Goal: Transaction & Acquisition: Purchase product/service

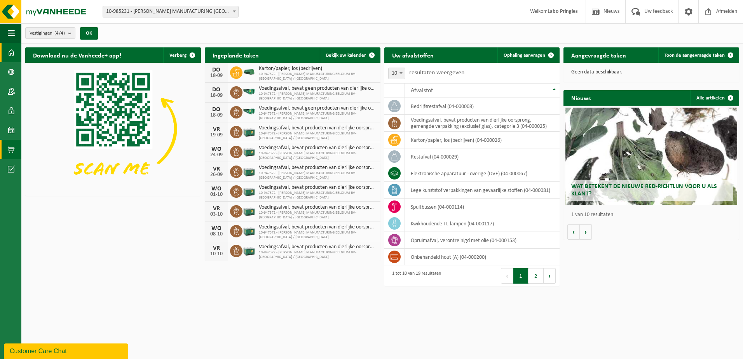
click at [12, 150] on span at bounding box center [11, 149] width 7 height 19
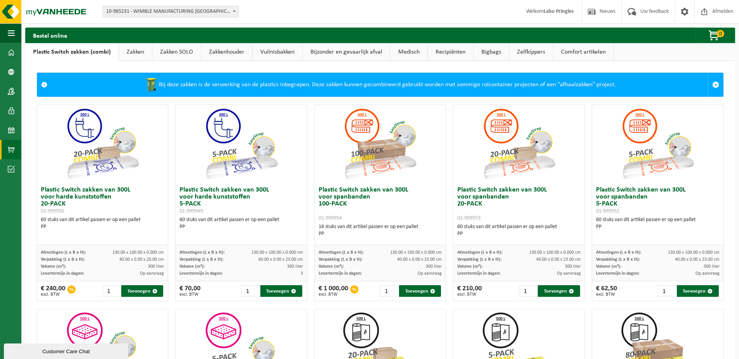
click at [365, 51] on link "Bijzonder en gevaarlijk afval" at bounding box center [346, 52] width 87 height 18
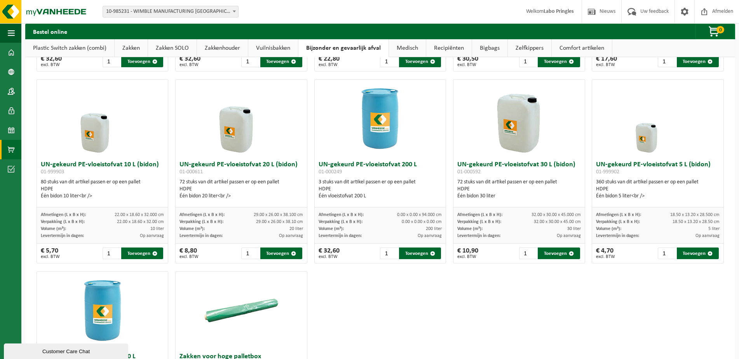
scroll to position [194, 0]
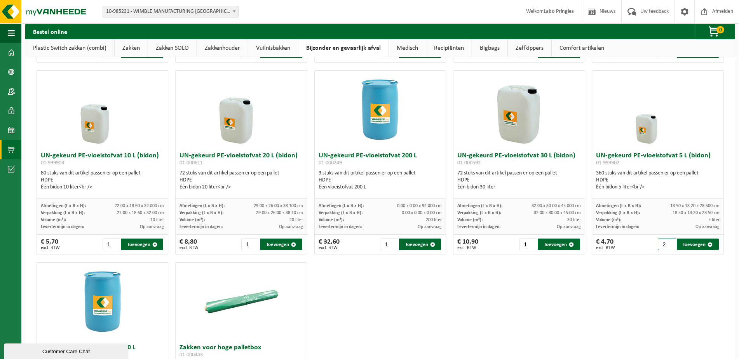
click at [666, 242] on input "2" at bounding box center [667, 245] width 18 height 12
click at [666, 242] on input "3" at bounding box center [667, 245] width 18 height 12
click at [666, 242] on input "4" at bounding box center [667, 245] width 18 height 12
click at [666, 242] on input "5" at bounding box center [667, 245] width 18 height 12
click at [666, 242] on input "6" at bounding box center [667, 245] width 18 height 12
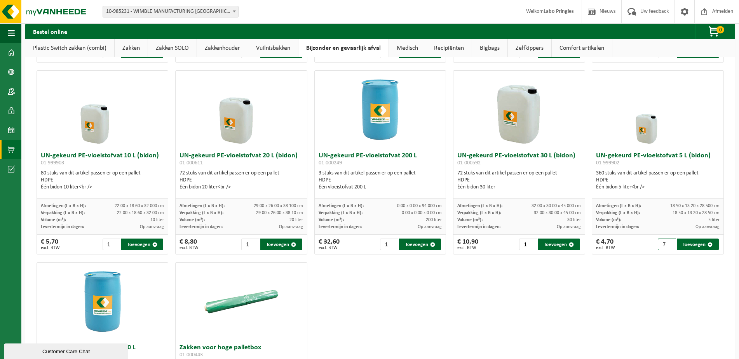
click at [666, 242] on input "7" at bounding box center [667, 245] width 18 height 12
click at [666, 242] on input "8" at bounding box center [667, 245] width 18 height 12
click at [666, 242] on input "9" at bounding box center [667, 245] width 18 height 12
click at [666, 242] on input "10" at bounding box center [667, 245] width 18 height 12
click at [666, 242] on input "11" at bounding box center [667, 245] width 18 height 12
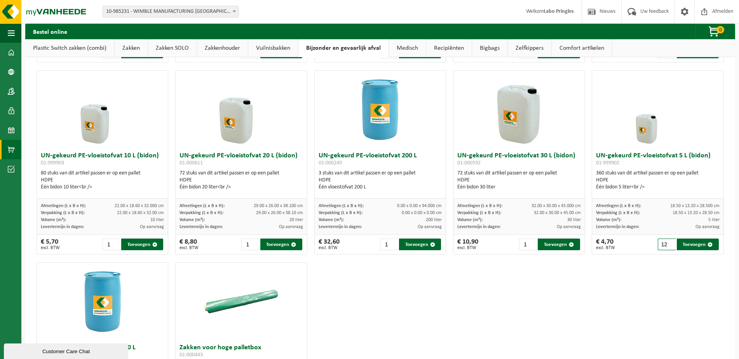
click at [666, 242] on input "12" at bounding box center [667, 245] width 18 height 12
click at [666, 242] on input "13" at bounding box center [667, 245] width 18 height 12
click at [666, 242] on input "14" at bounding box center [667, 245] width 18 height 12
click at [666, 242] on input "15" at bounding box center [667, 245] width 18 height 12
click at [666, 242] on input "16" at bounding box center [667, 245] width 18 height 12
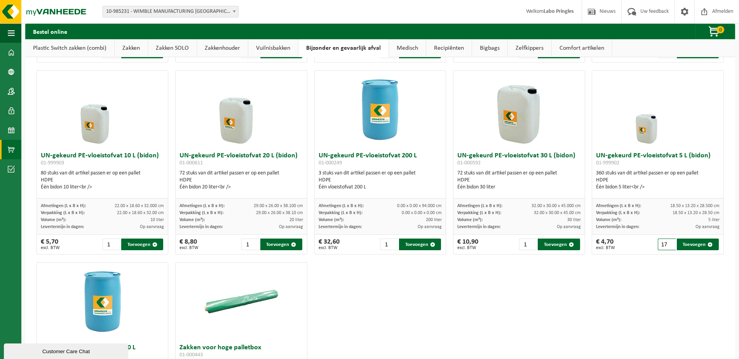
click at [666, 242] on input "17" at bounding box center [667, 245] width 18 height 12
click at [666, 242] on input "18" at bounding box center [667, 245] width 18 height 12
click at [666, 242] on input "19" at bounding box center [667, 245] width 18 height 12
click at [666, 242] on input "20" at bounding box center [667, 245] width 18 height 12
click at [683, 243] on button "Toevoegen" at bounding box center [698, 245] width 42 height 12
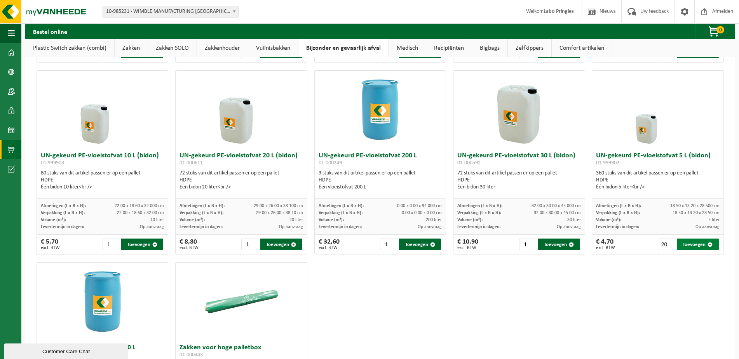
type input "1"
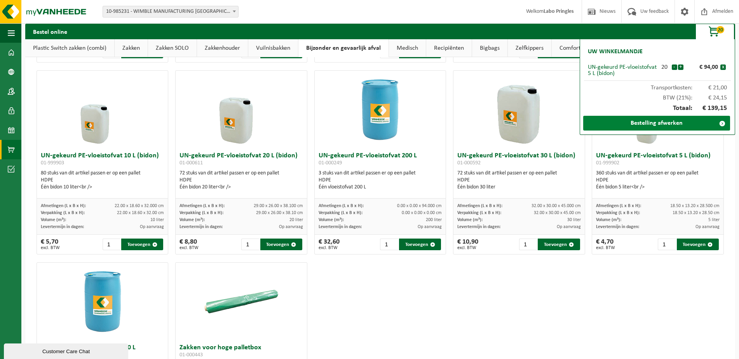
click at [660, 124] on link "Bestelling afwerken" at bounding box center [657, 123] width 147 height 15
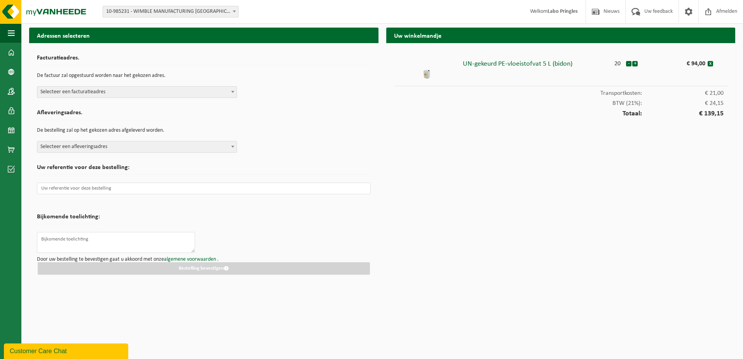
click at [89, 85] on div "Facturatieadres. De factuur zal opgestuurd worden naar het gekozen adres. Selec…" at bounding box center [204, 74] width 334 height 47
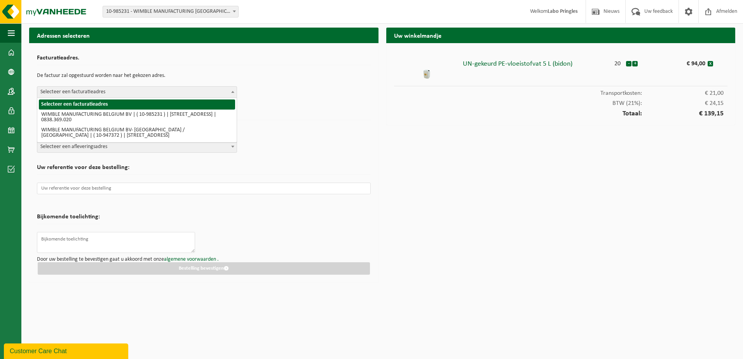
click at [92, 88] on span "Selecteer een facturatieadres" at bounding box center [136, 92] width 199 height 11
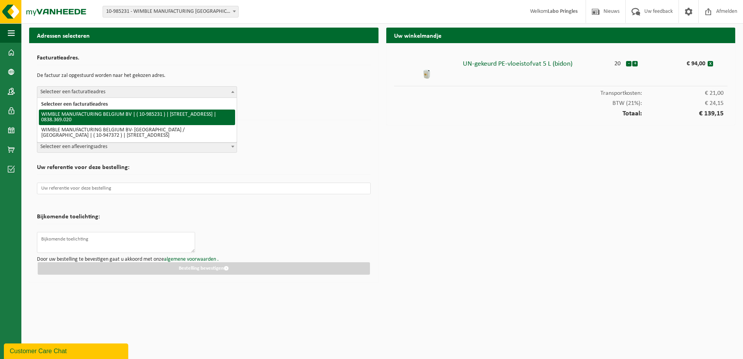
select select "164331"
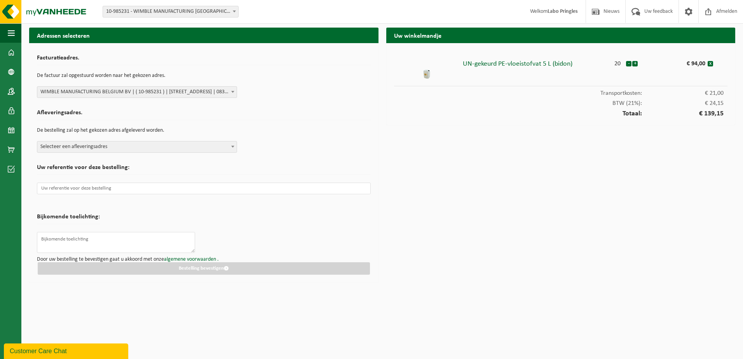
click at [110, 146] on span "Selecteer een afleveringsadres" at bounding box center [136, 147] width 199 height 11
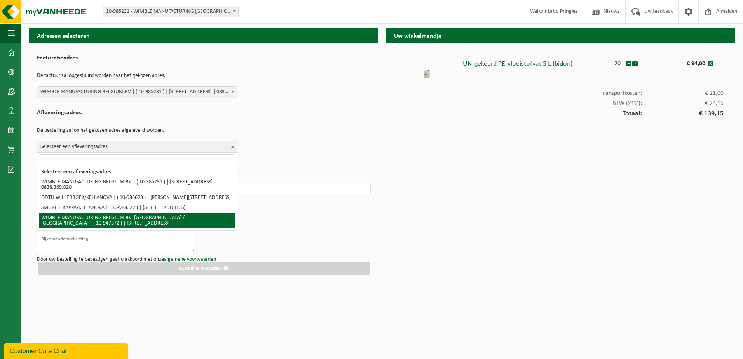
select select "164319"
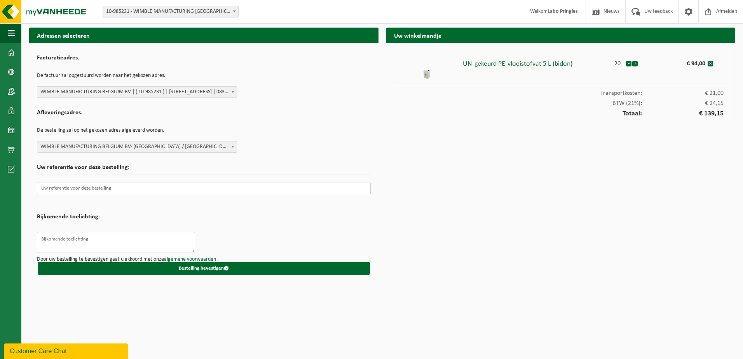
click at [115, 186] on input "text" at bounding box center [204, 189] width 334 height 12
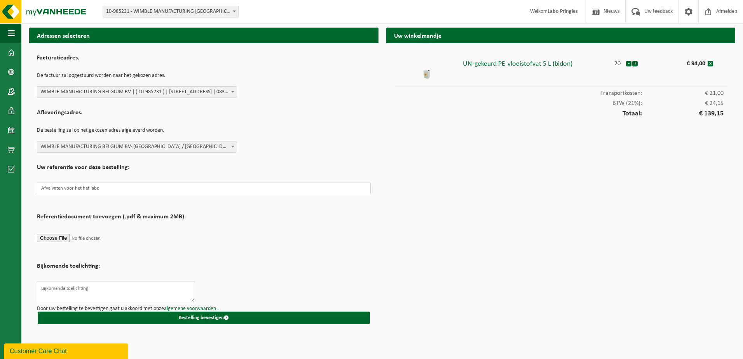
type input "Afvalvaten voor het het labo"
click at [255, 216] on form "Facturatieadres. De factuur zal opgestuurd worden naar het gekozen adres. Selec…" at bounding box center [204, 187] width 334 height 273
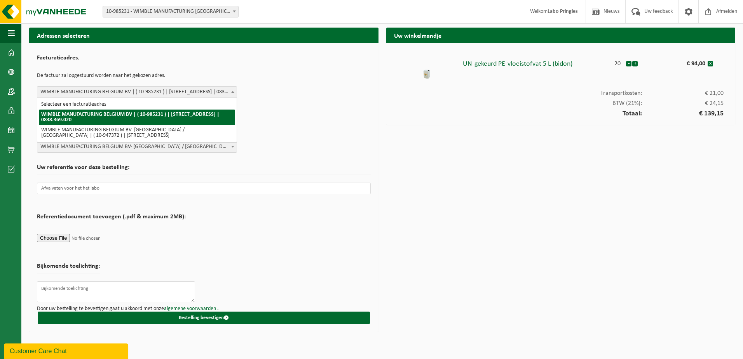
click at [173, 91] on span "WIMBLE MANUFACTURING BELGIUM BV | ( 10-985231 ) | EGGESTRAAT 1, 2800 MECHELEN |…" at bounding box center [136, 92] width 199 height 11
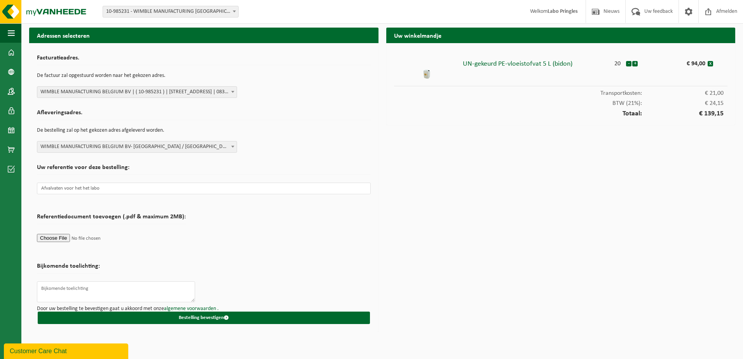
click at [172, 91] on span "WIMBLE MANUFACTURING BELGIUM BV | ( 10-985231 ) | EGGESTRAAT 1, 2800 MECHELEN |…" at bounding box center [136, 92] width 199 height 11
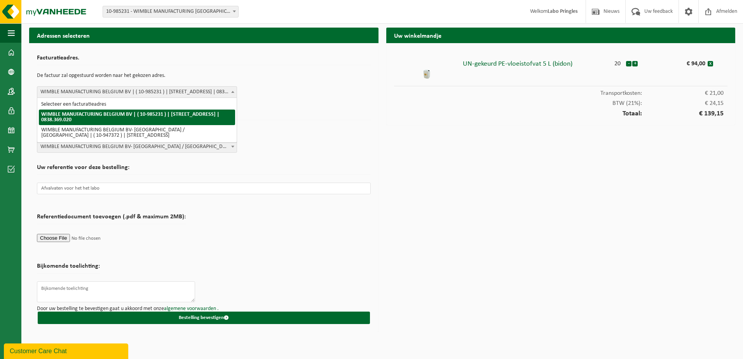
click at [172, 91] on span "WIMBLE MANUFACTURING BELGIUM BV | ( 10-985231 ) | EGGESTRAAT 1, 2800 MECHELEN |…" at bounding box center [136, 92] width 199 height 11
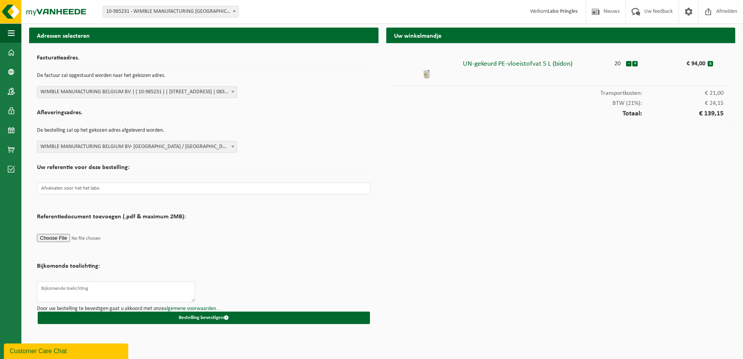
click at [168, 147] on span "WIMBLE MANUFACTURING BELGIUM BV- KELLANOVA / PRINGLES | ( 10-947372 ) | MECHELS…" at bounding box center [136, 147] width 199 height 11
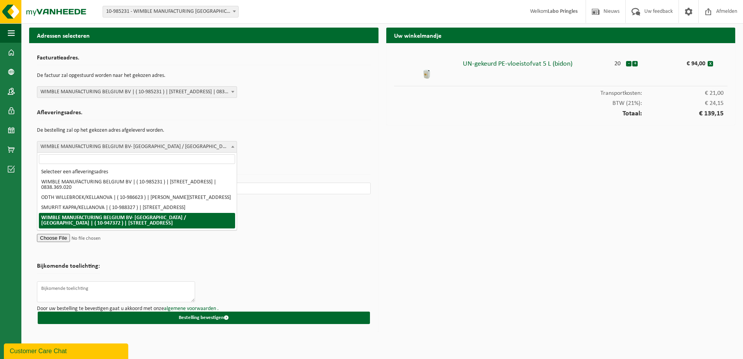
click at [168, 146] on span "WIMBLE MANUFACTURING BELGIUM BV- KELLANOVA / PRINGLES | ( 10-947372 ) | MECHELS…" at bounding box center [136, 147] width 199 height 11
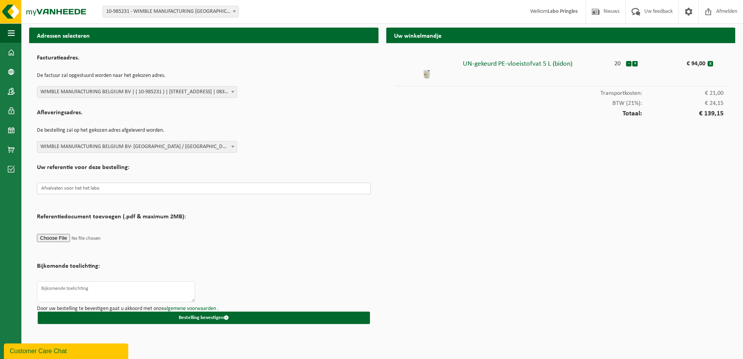
drag, startPoint x: 114, startPoint y: 189, endPoint x: 11, endPoint y: 191, distance: 103.0
click at [11, 191] on div "Navigatie Nieuws Uw feedback Afmelden Dashboard Bedrijfsgegevens Contactpersone…" at bounding box center [371, 168] width 743 height 336
click at [44, 289] on textarea at bounding box center [116, 291] width 158 height 21
paste textarea "Afvalvaten voor het het labo"
type textarea "Afvalvaten voor het het labo"
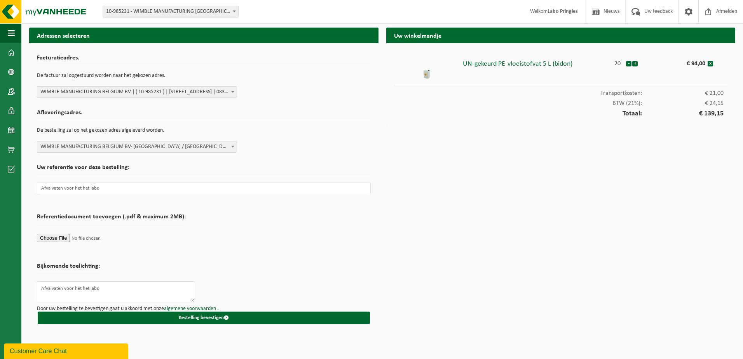
click at [227, 273] on form "Facturatieadres. De factuur zal opgestuurd worden naar het gekozen adres. Selec…" at bounding box center [204, 187] width 334 height 273
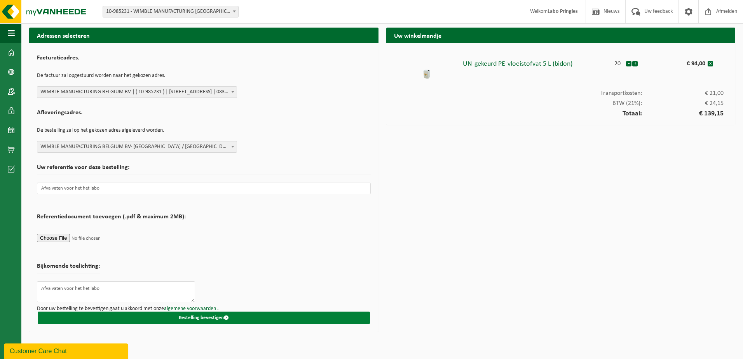
click at [193, 320] on button "Bestelling bevestigen" at bounding box center [204, 318] width 332 height 12
